Goal: Book appointment/travel/reservation

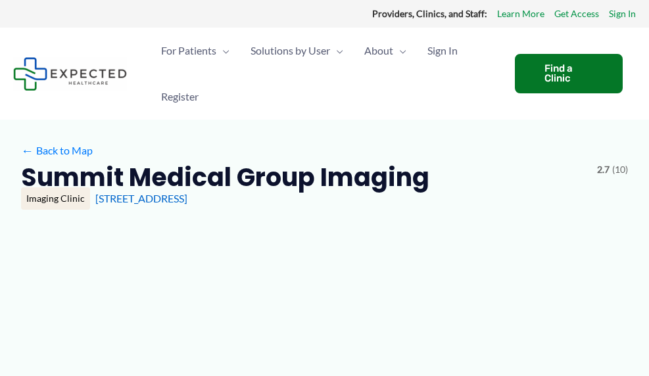
type input "**********"
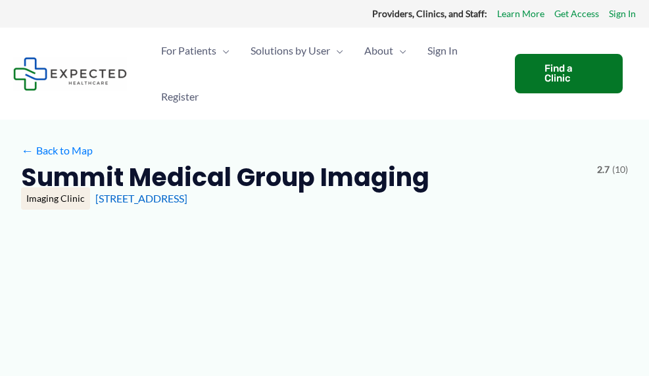
type input "**********"
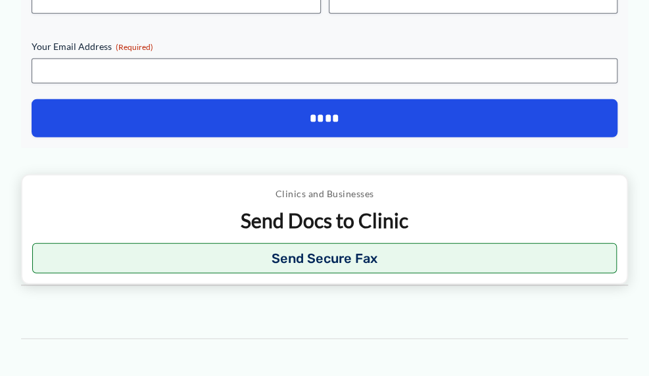
scroll to position [1223, 0]
